Goal: Communication & Community: Answer question/provide support

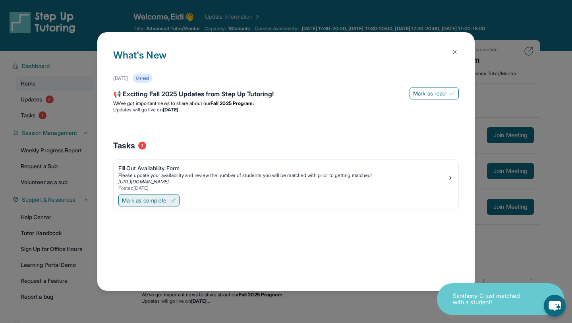
click at [171, 198] on button "Mark as complete" at bounding box center [148, 200] width 61 height 12
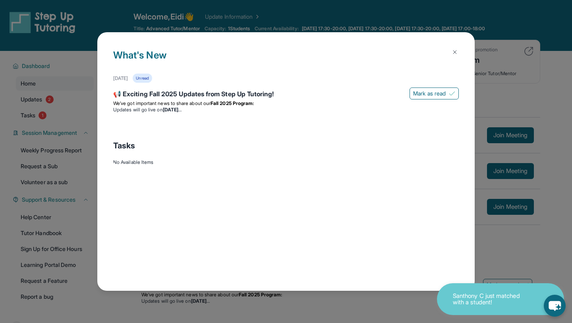
click at [300, 48] on button at bounding box center [455, 52] width 16 height 16
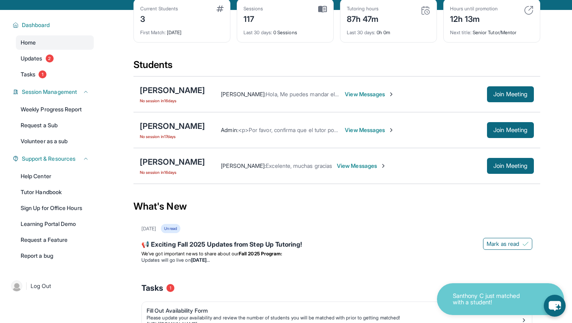
scroll to position [42, 0]
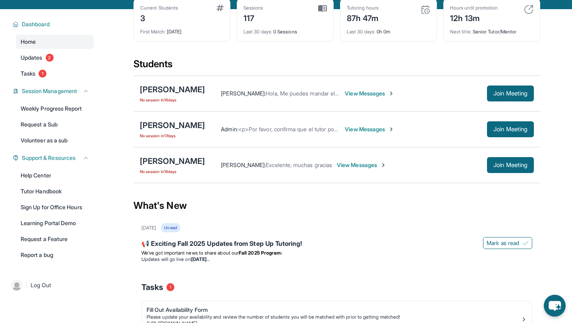
click at [300, 130] on span "View Messages" at bounding box center [370, 129] width 50 height 8
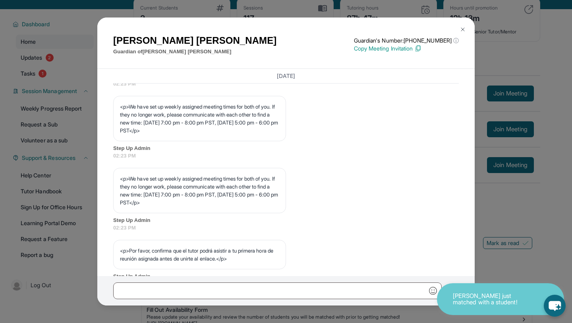
scroll to position [409, 0]
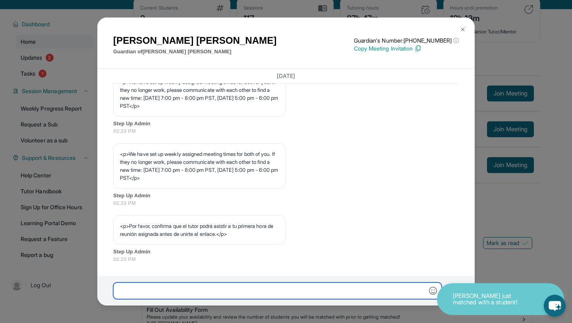
click at [183, 276] on input "text" at bounding box center [277, 290] width 328 height 17
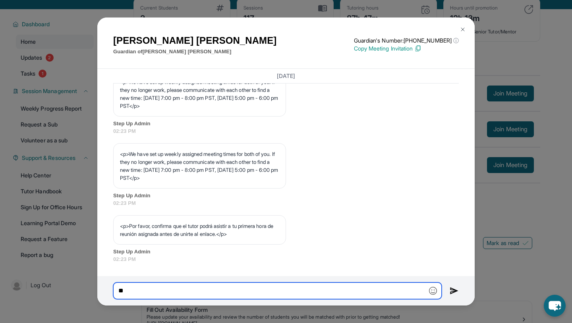
type input "*"
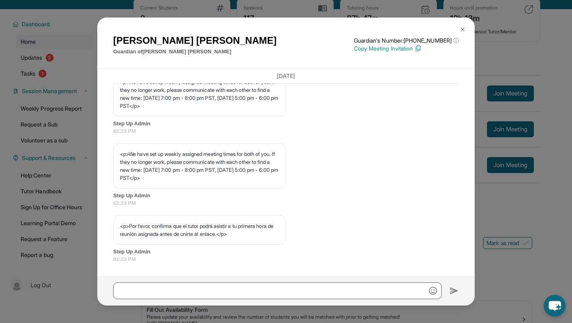
click at [300, 28] on button at bounding box center [463, 29] width 16 height 16
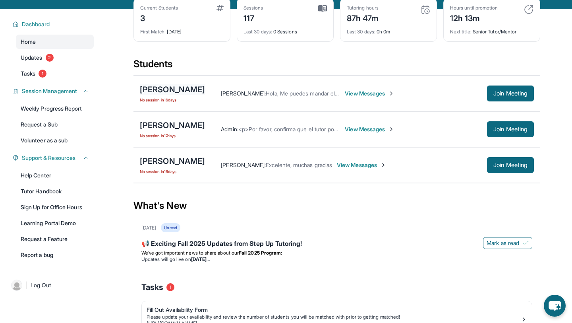
click at [189, 90] on div "[PERSON_NAME]" at bounding box center [172, 89] width 65 height 11
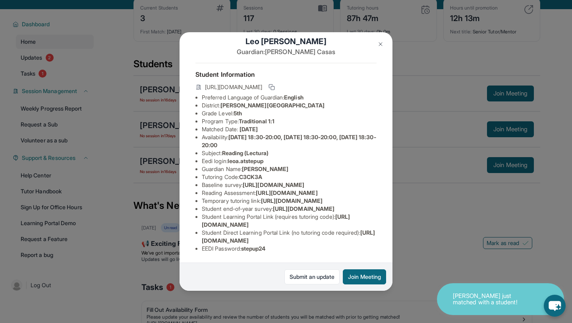
scroll to position [0, 0]
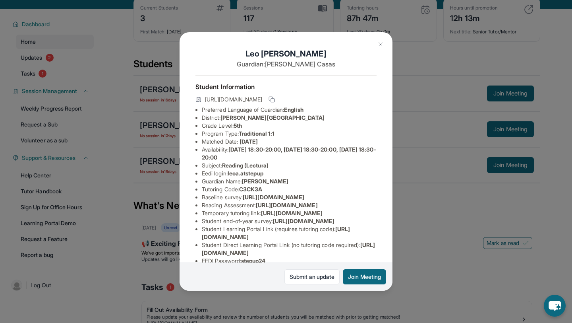
click at [262, 97] on span "[URL][DOMAIN_NAME]" at bounding box center [233, 99] width 57 height 8
click at [276, 99] on button at bounding box center [272, 100] width 10 height 10
click at [300, 43] on img at bounding box center [380, 44] width 6 height 6
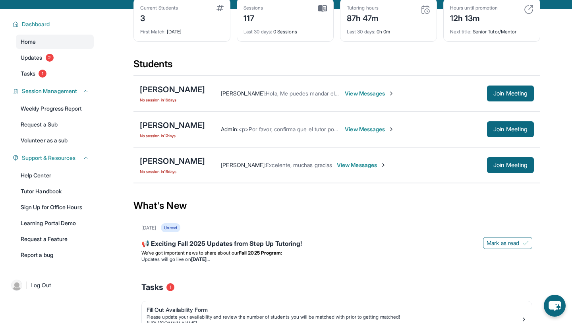
click at [300, 94] on span "View Messages" at bounding box center [370, 93] width 50 height 8
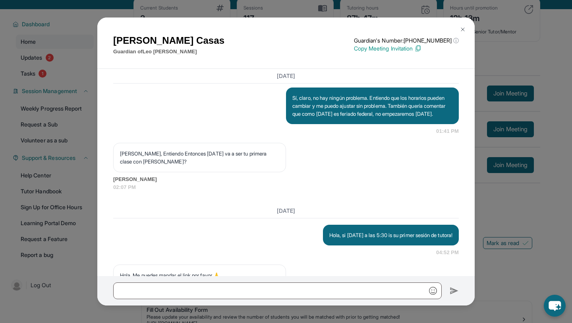
scroll to position [1194, 0]
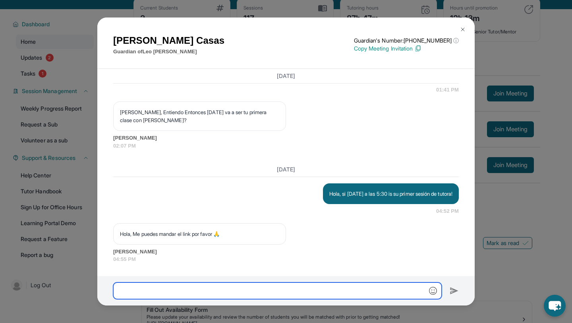
click at [178, 276] on input "text" at bounding box center [277, 290] width 328 height 17
paste input "**********"
type input "**********"
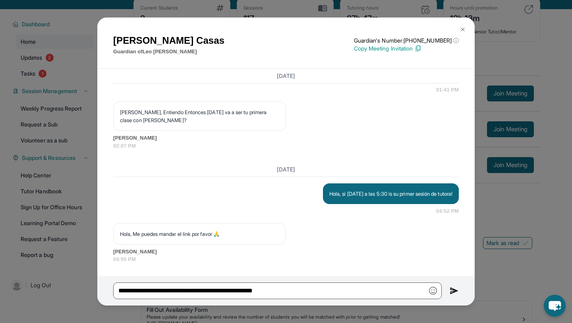
click at [300, 276] on button at bounding box center [454, 290] width 9 height 17
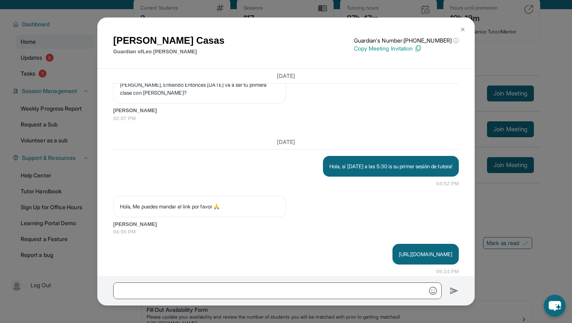
scroll to position [1233, 0]
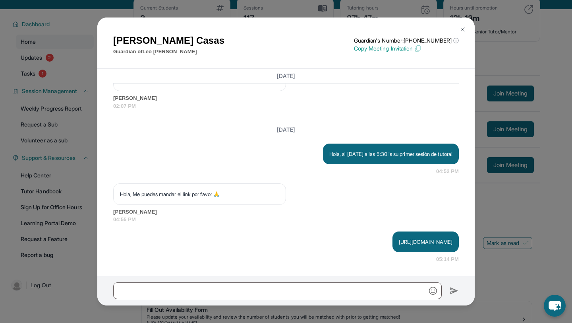
click at [300, 28] on img at bounding box center [463, 29] width 6 height 6
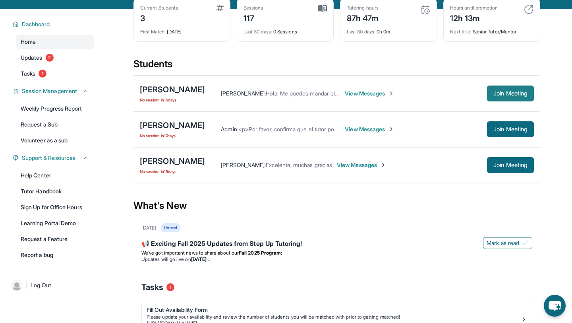
click at [300, 93] on span "Join Meeting" at bounding box center [510, 93] width 34 height 5
click at [300, 92] on span "Join Meeting" at bounding box center [510, 93] width 34 height 5
click at [300, 91] on span "Join Meeting" at bounding box center [510, 93] width 34 height 5
